Goal: Task Accomplishment & Management: Complete application form

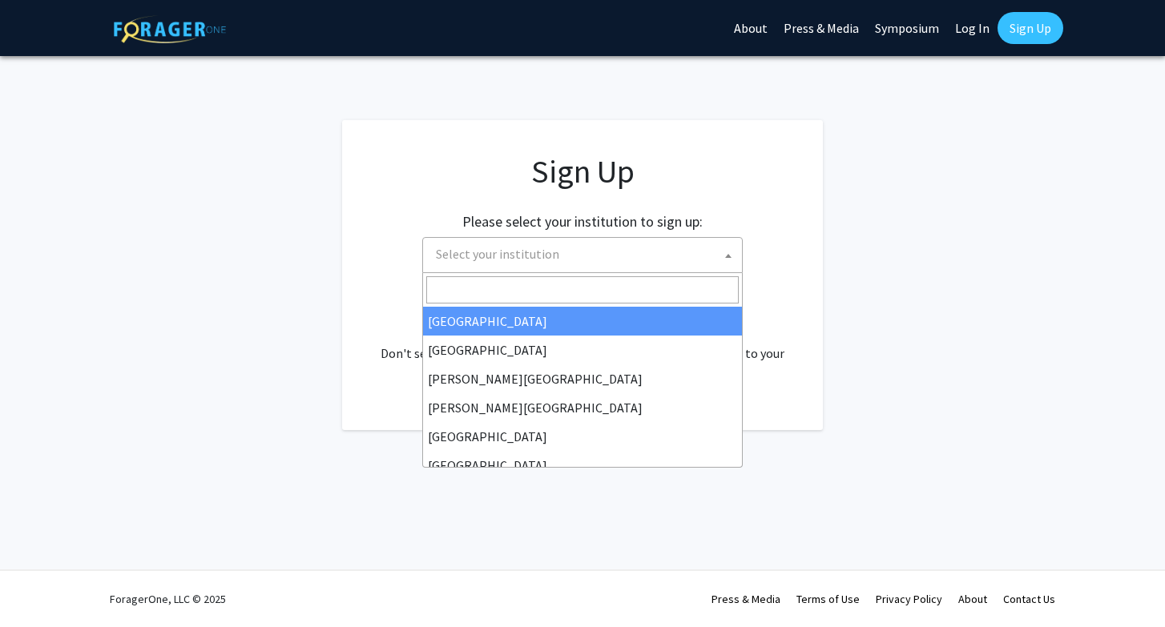
click at [671, 245] on span "Select your institution" at bounding box center [585, 254] width 312 height 33
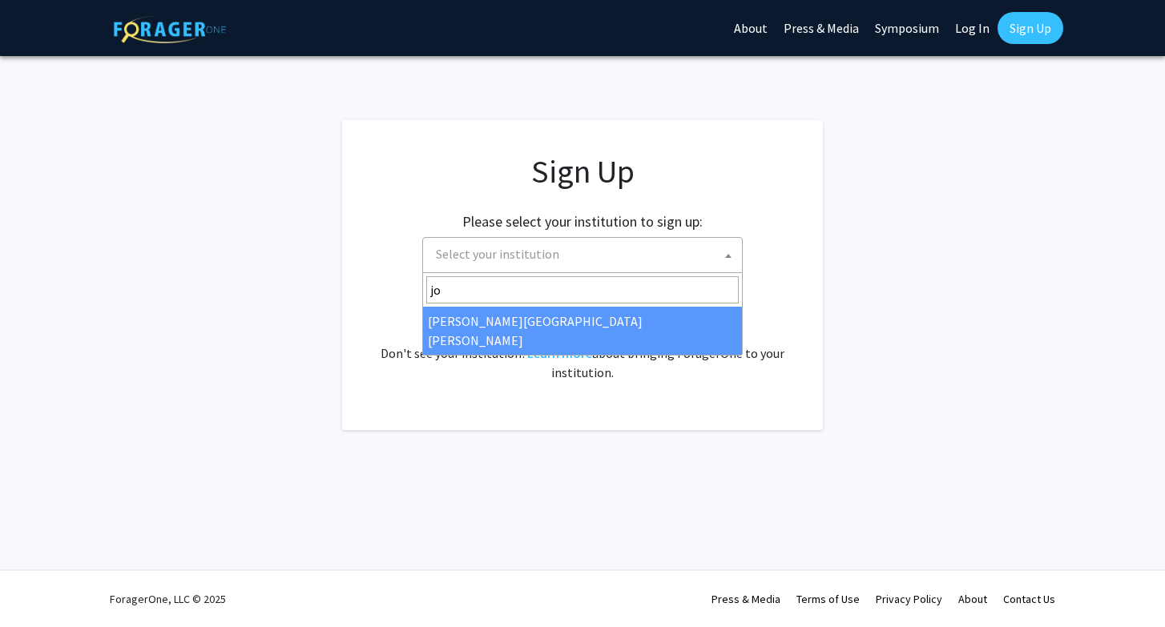
type input "jo"
select select "1"
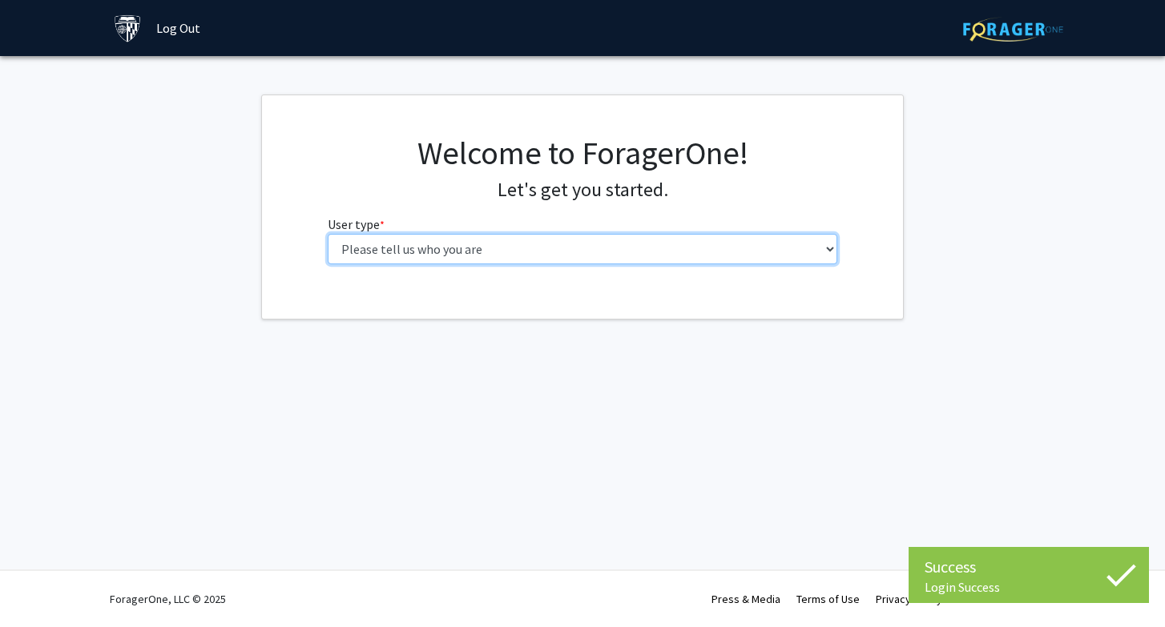
click at [661, 252] on select "Please tell us who you are Undergraduate Student Master's Student Doctoral Cand…" at bounding box center [583, 249] width 510 height 30
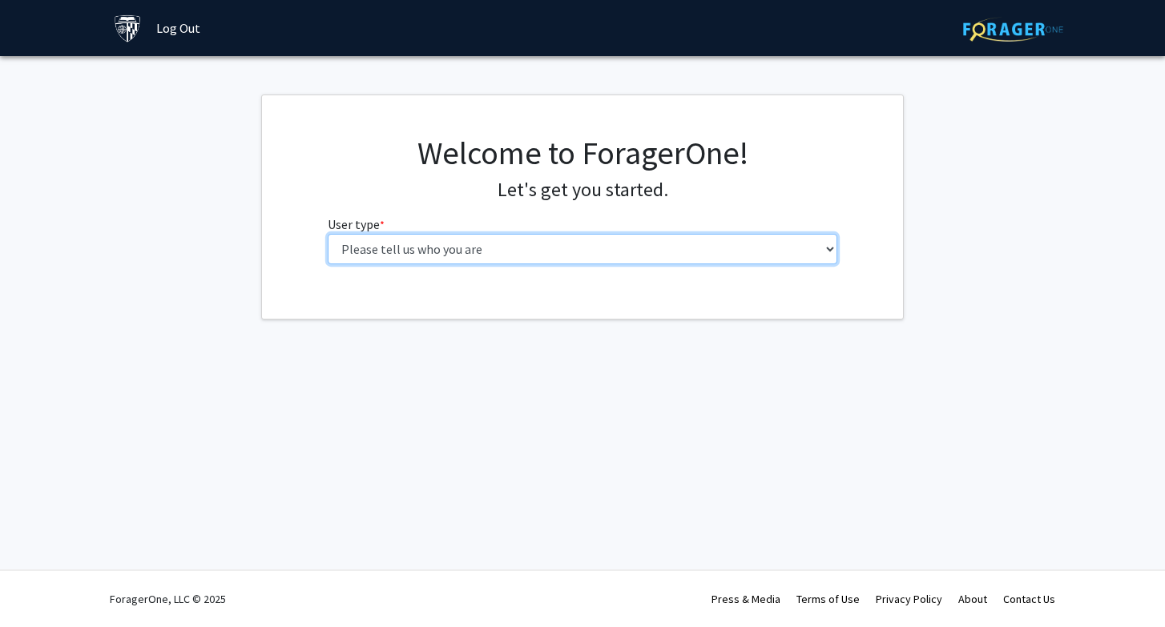
select select "1: undergrad"
click at [328, 234] on select "Please tell us who you are Undergraduate Student Master's Student Doctoral Cand…" at bounding box center [583, 249] width 510 height 30
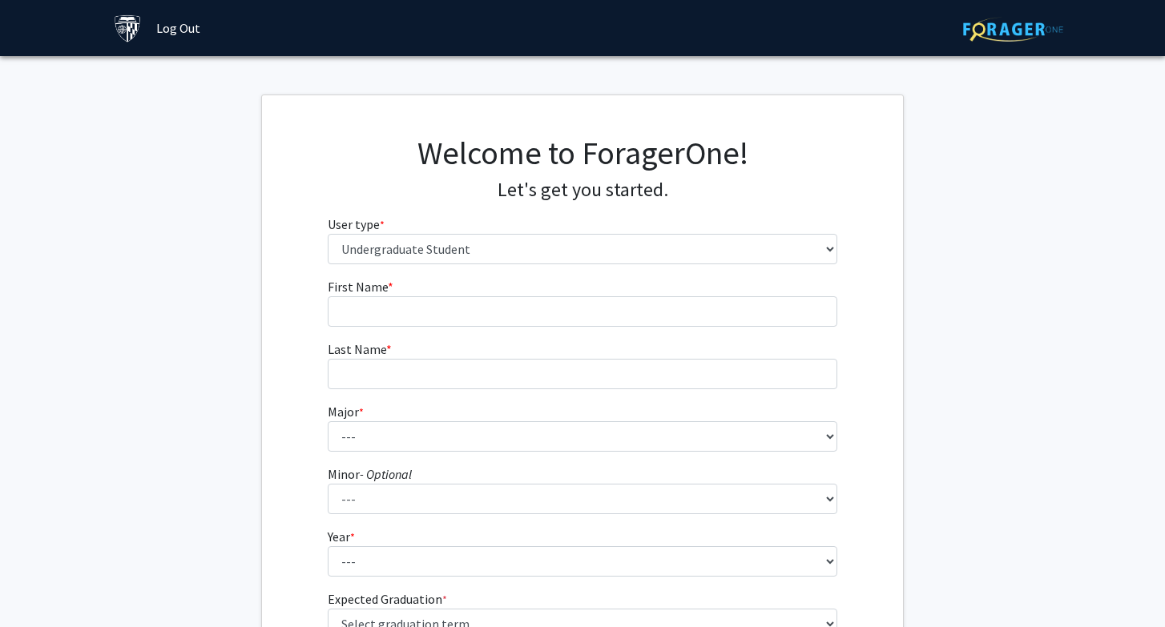
click at [690, 337] on form "First Name * required Last Name * required Major * required --- Africana Studie…" at bounding box center [583, 470] width 510 height 386
